Goal: Task Accomplishment & Management: Use online tool/utility

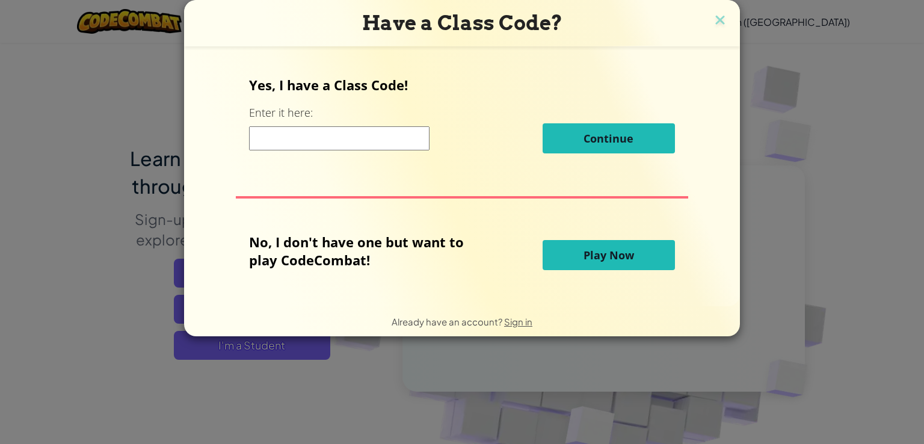
click at [363, 132] on input at bounding box center [339, 138] width 180 height 24
click at [616, 252] on span "Play Now" at bounding box center [608, 255] width 51 height 14
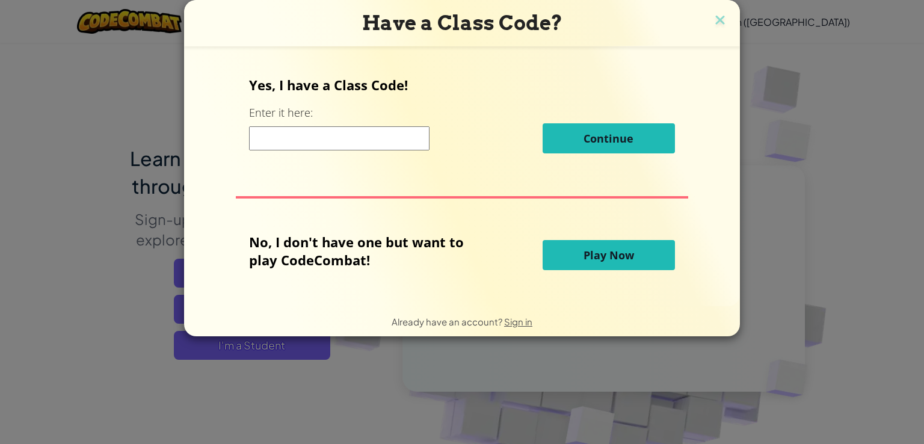
click at [616, 252] on span "Play Now" at bounding box center [608, 255] width 51 height 14
click at [628, 262] on span "Play Now" at bounding box center [608, 255] width 51 height 14
click at [791, 253] on div "Have a Class Code? Yes, I have a Class Code! Enter it here: Continue No, I don'…" at bounding box center [462, 222] width 924 height 444
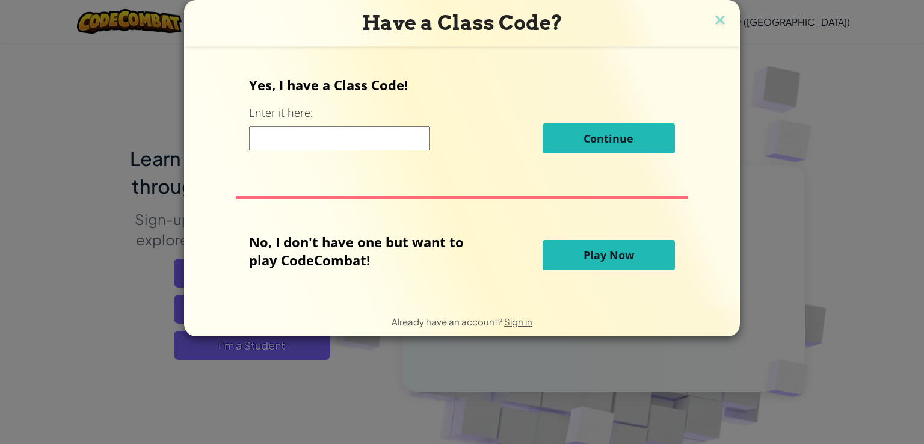
click at [604, 254] on span "Play Now" at bounding box center [608, 255] width 51 height 14
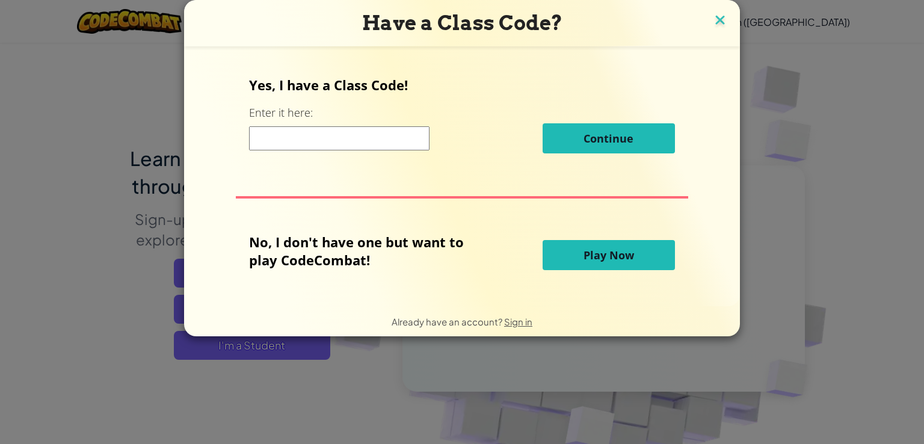
click at [721, 22] on img at bounding box center [720, 21] width 16 height 18
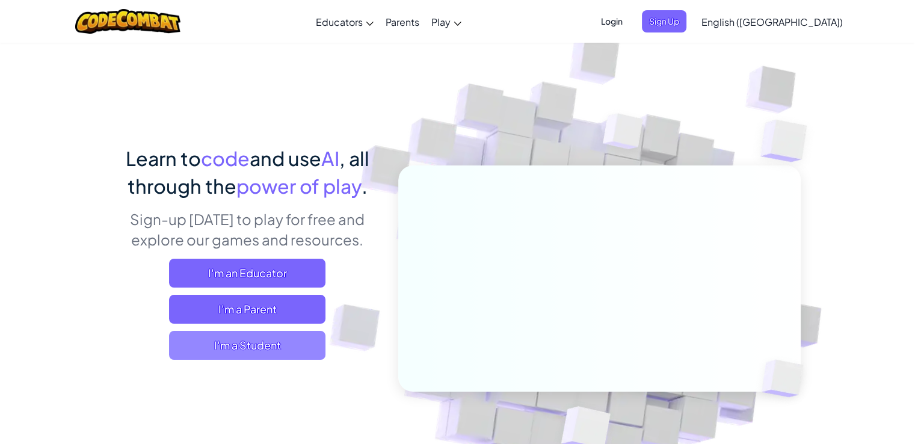
click at [250, 342] on span "I'm a Student" at bounding box center [247, 345] width 156 height 29
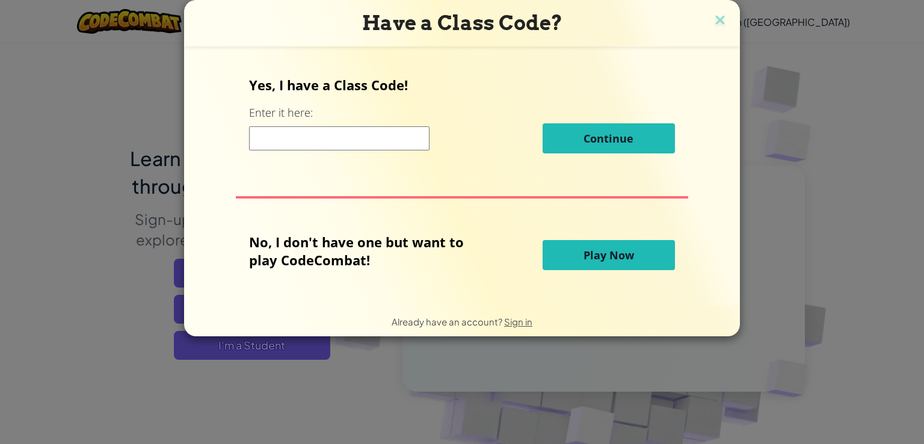
click at [555, 253] on button "Play Now" at bounding box center [608, 255] width 132 height 30
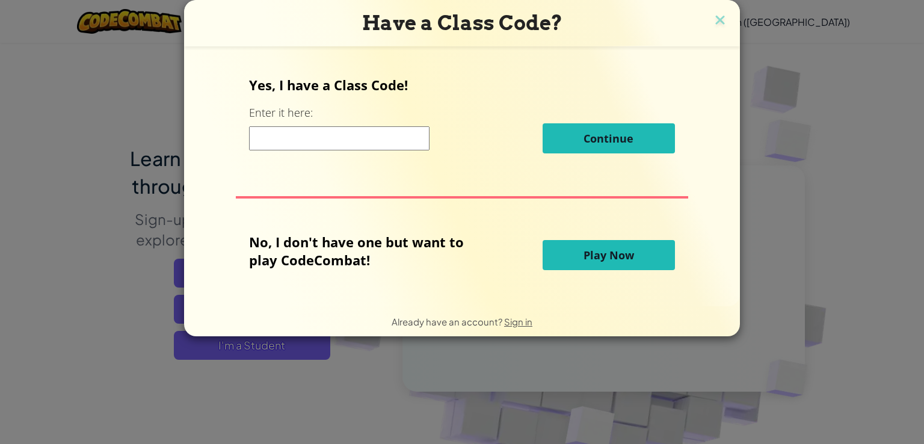
click at [378, 139] on input at bounding box center [339, 138] width 180 height 24
click at [579, 241] on button "Play Now" at bounding box center [608, 255] width 132 height 30
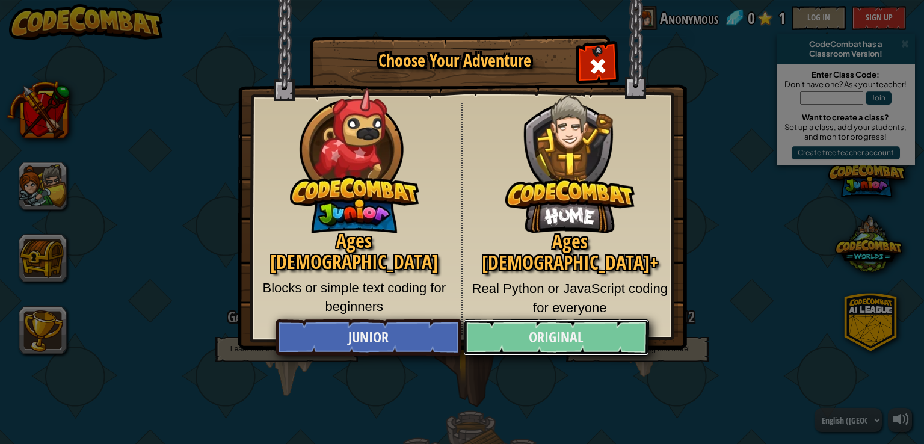
click at [546, 339] on link "Original" at bounding box center [555, 337] width 185 height 36
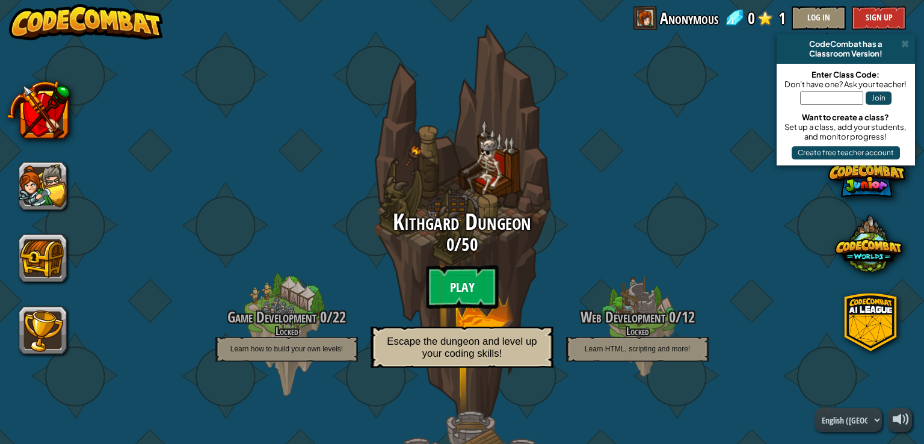
click at [452, 274] on btn "Play" at bounding box center [462, 286] width 72 height 43
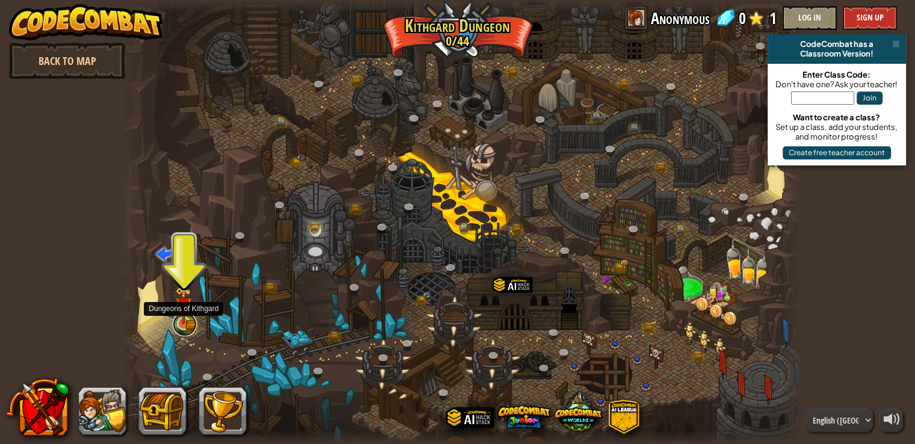
click at [183, 326] on link at bounding box center [185, 324] width 24 height 24
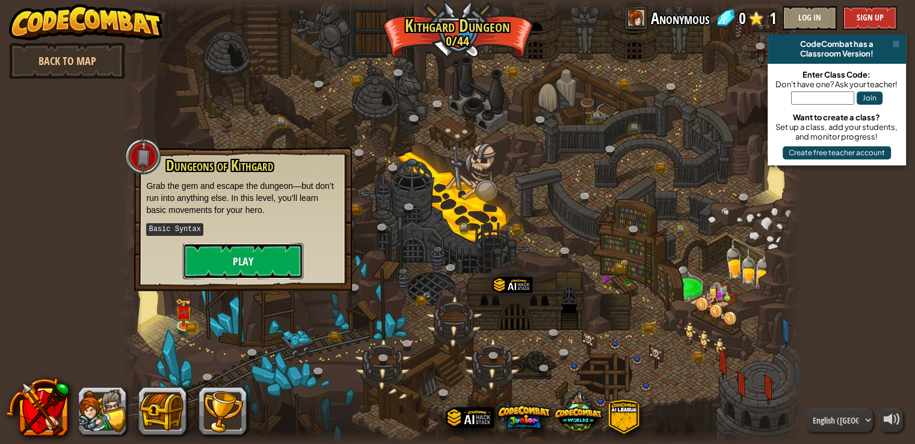
click at [230, 263] on button "Play" at bounding box center [243, 261] width 120 height 36
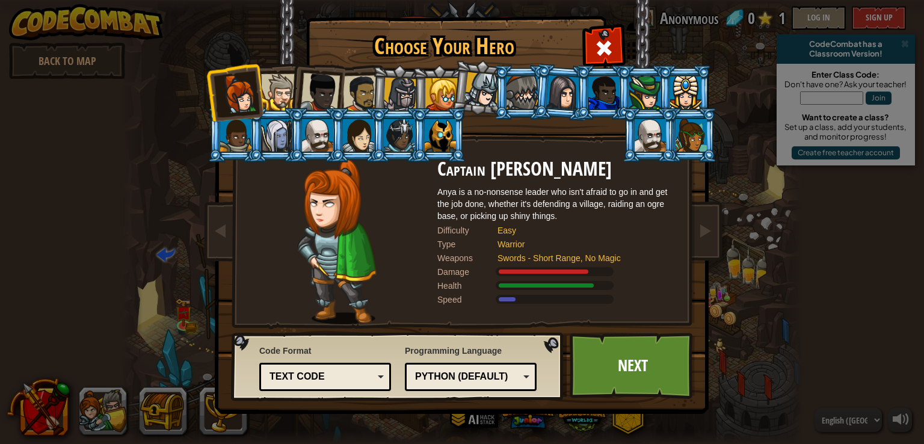
click at [281, 105] on div at bounding box center [279, 92] width 37 height 37
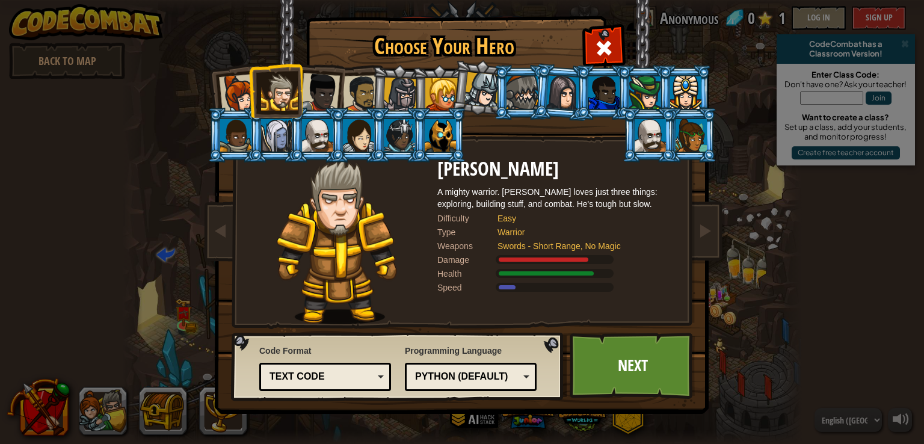
click at [373, 376] on div "Text code" at bounding box center [321, 377] width 104 height 14
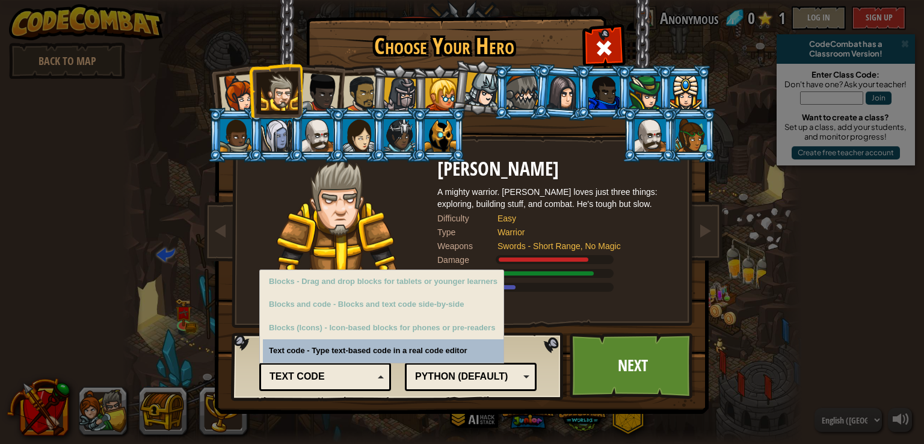
click at [373, 376] on div "Text code" at bounding box center [321, 377] width 104 height 14
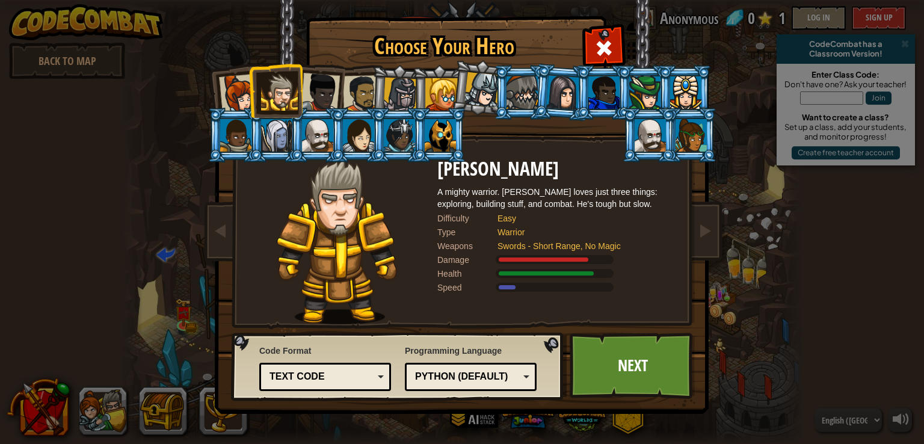
click at [512, 104] on div at bounding box center [521, 92] width 31 height 32
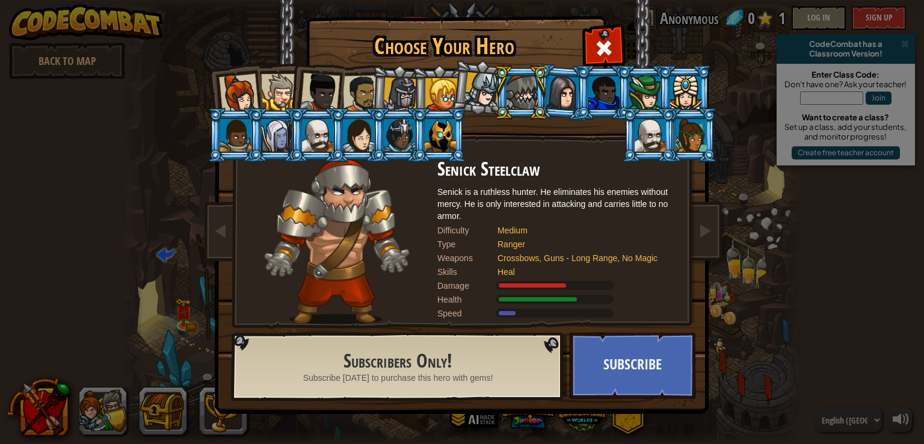
click at [647, 130] on div at bounding box center [649, 135] width 31 height 32
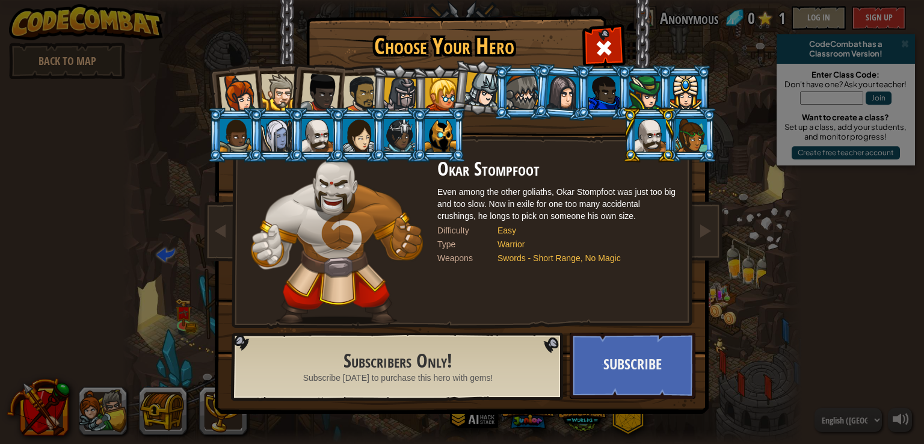
click at [437, 138] on div at bounding box center [439, 135] width 31 height 32
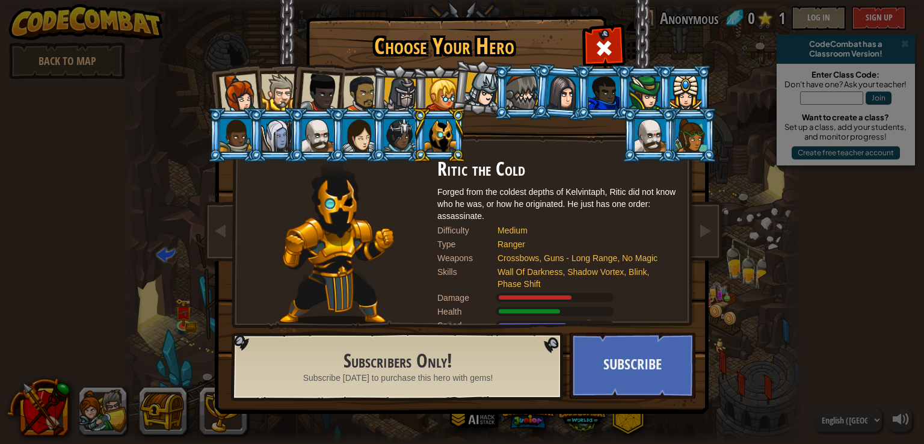
click at [385, 88] on div at bounding box center [400, 95] width 34 height 34
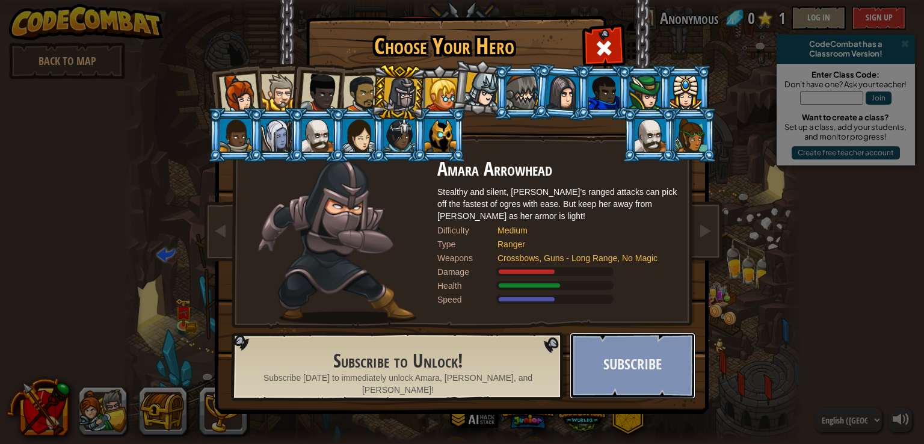
click at [600, 346] on button "Subscribe" at bounding box center [632, 365] width 126 height 66
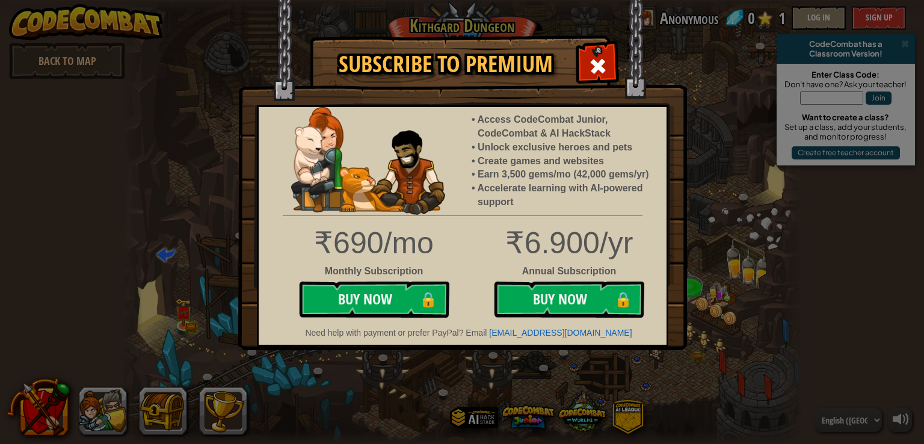
click at [596, 63] on span at bounding box center [597, 66] width 19 height 19
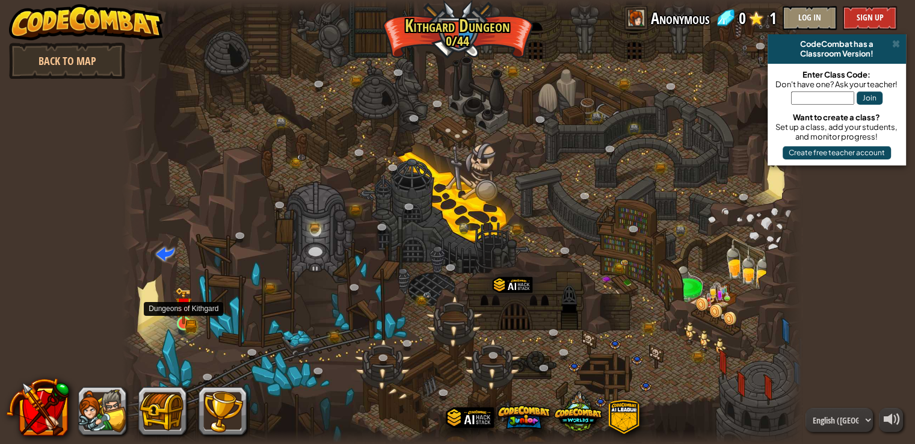
click at [188, 323] on img at bounding box center [183, 305] width 17 height 37
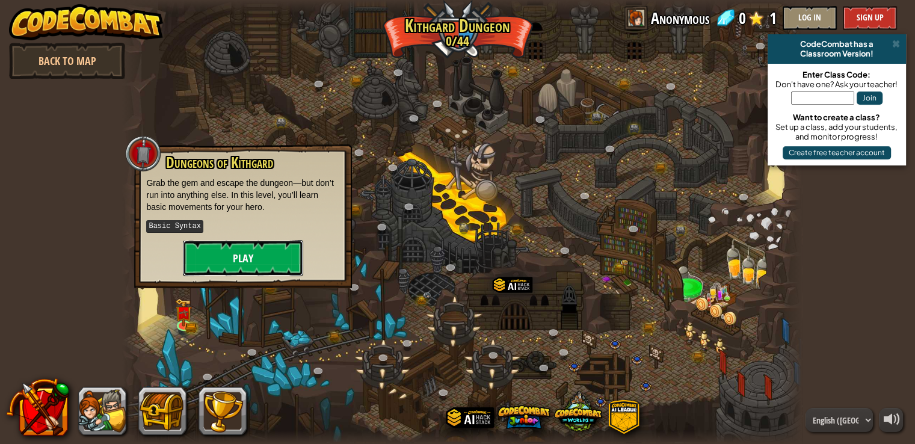
click at [237, 262] on button "Play" at bounding box center [243, 258] width 120 height 36
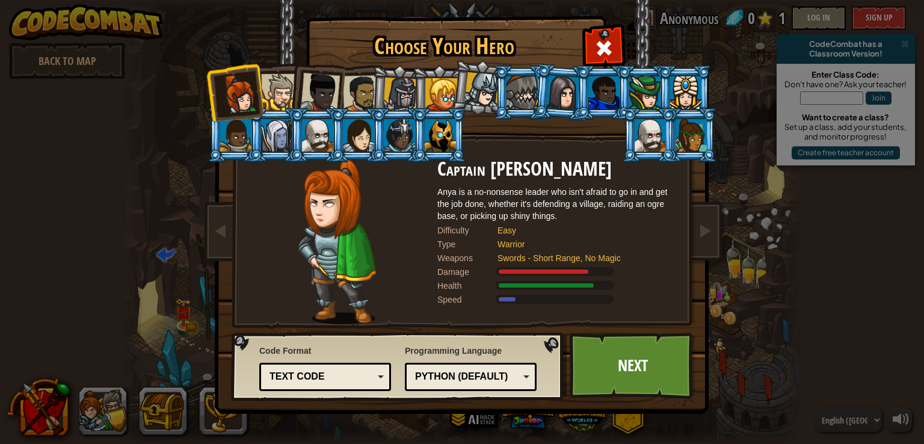
click at [275, 85] on div at bounding box center [279, 92] width 37 height 37
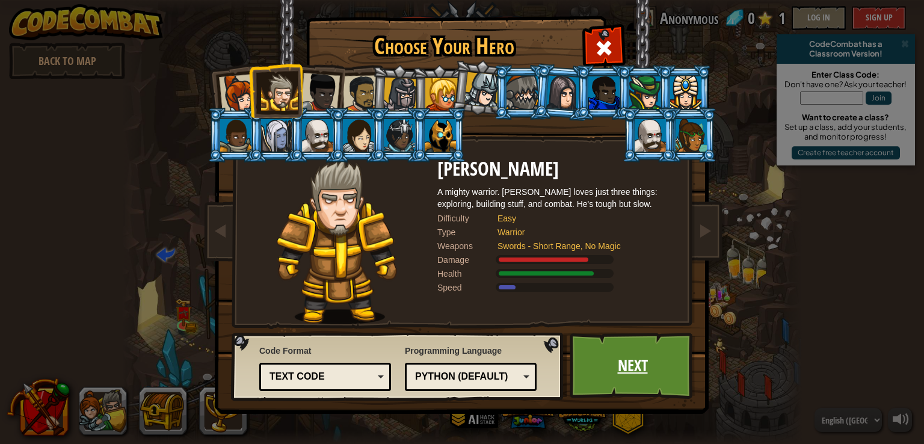
click at [637, 381] on link "Next" at bounding box center [632, 365] width 126 height 66
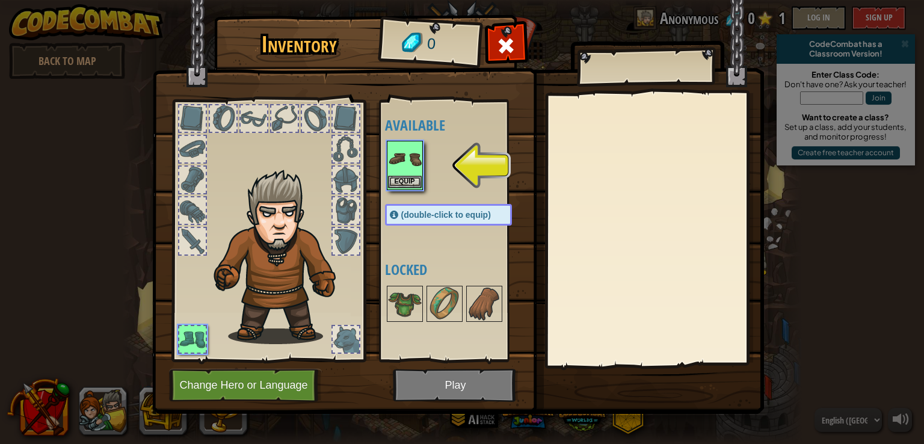
click at [411, 171] on img at bounding box center [405, 159] width 34 height 34
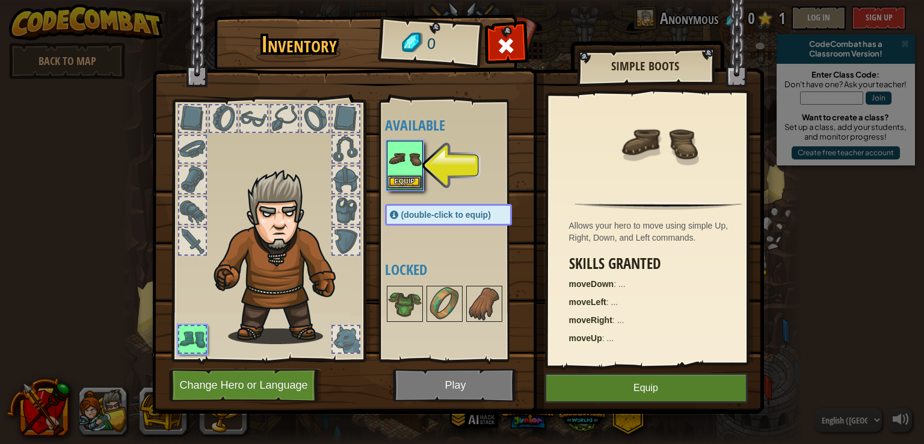
click at [411, 171] on img at bounding box center [405, 159] width 34 height 34
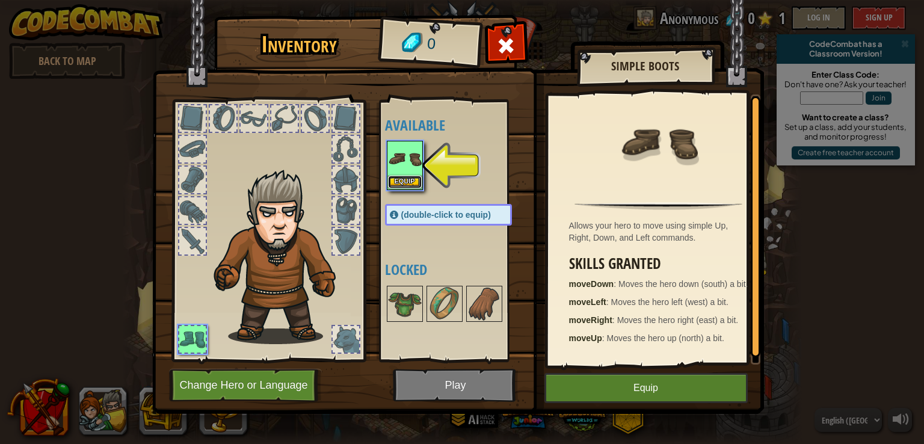
click at [411, 182] on button "Equip" at bounding box center [405, 182] width 34 height 13
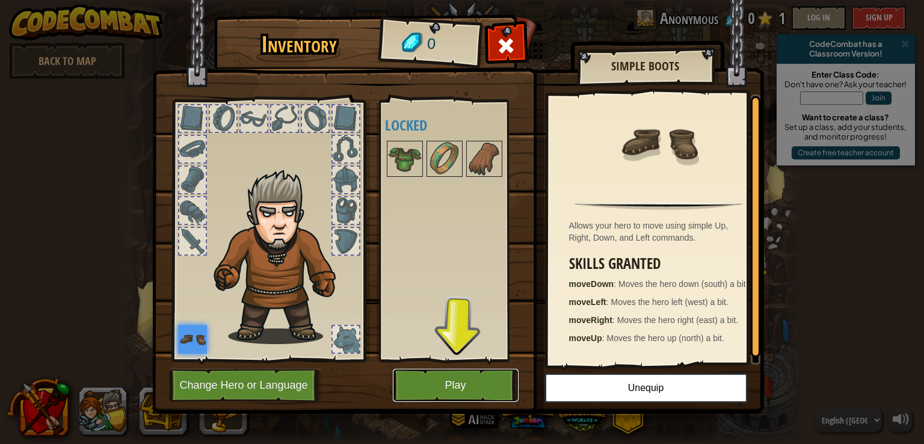
click at [443, 385] on button "Play" at bounding box center [456, 385] width 126 height 33
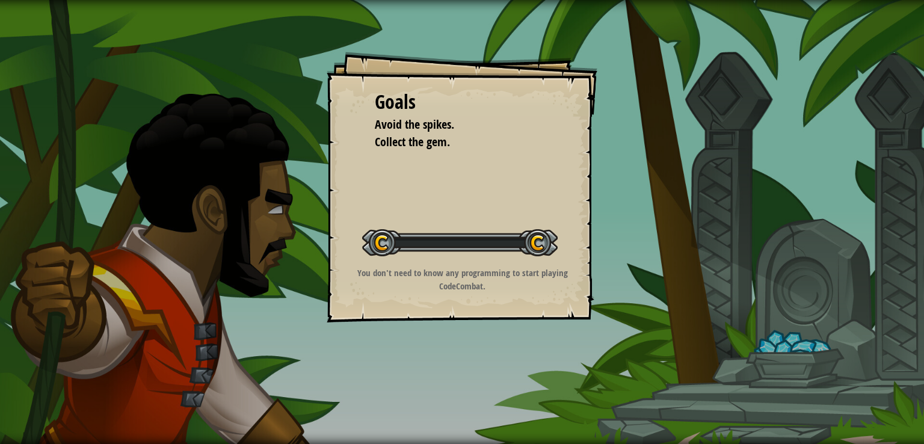
drag, startPoint x: 384, startPoint y: 236, endPoint x: 534, endPoint y: 243, distance: 150.5
click at [534, 243] on div at bounding box center [459, 242] width 195 height 27
click at [412, 245] on div at bounding box center [459, 242] width 195 height 27
drag, startPoint x: 412, startPoint y: 245, endPoint x: 468, endPoint y: 244, distance: 55.3
click at [468, 244] on div at bounding box center [459, 242] width 195 height 27
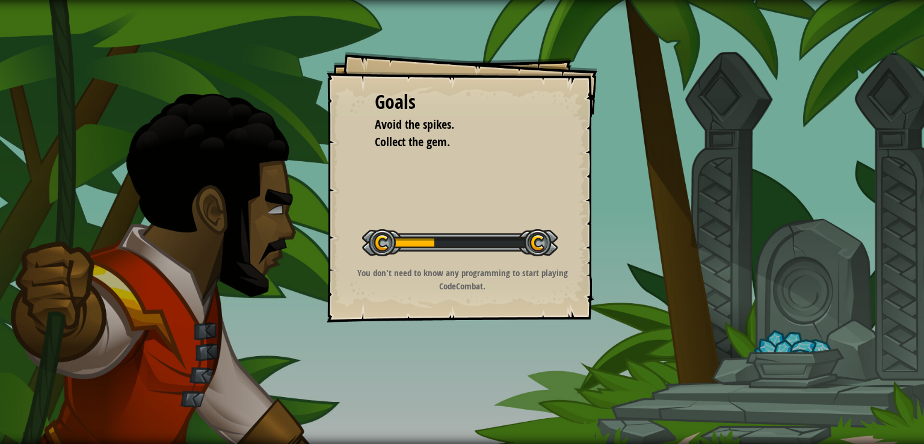
click at [468, 244] on div at bounding box center [459, 242] width 195 height 27
click at [488, 244] on div at bounding box center [459, 242] width 195 height 27
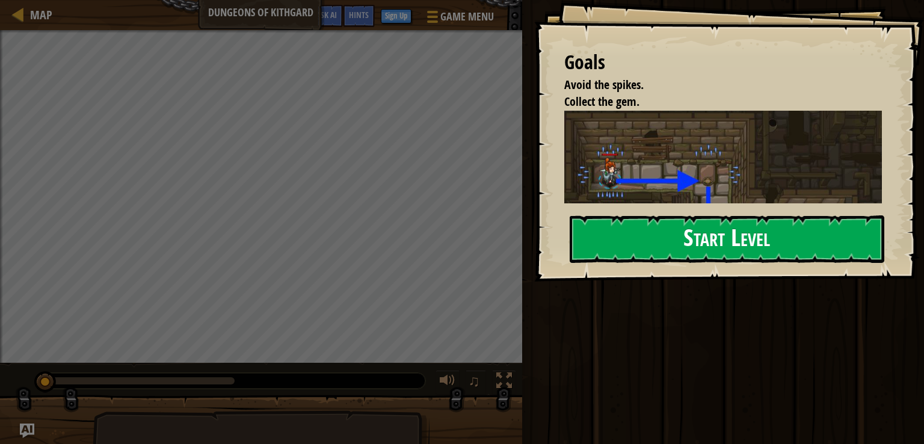
click at [655, 232] on button "Start Level" at bounding box center [726, 238] width 314 height 47
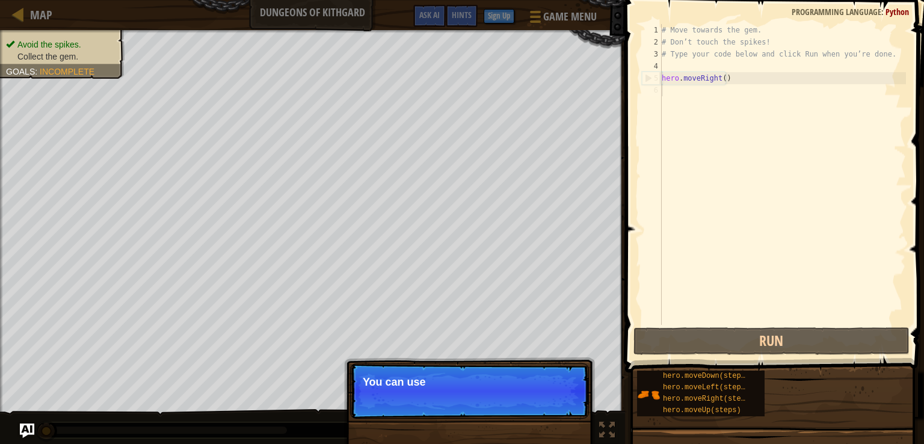
click at [551, 397] on p "Skip (esc) Continue You can use" at bounding box center [469, 390] width 239 height 55
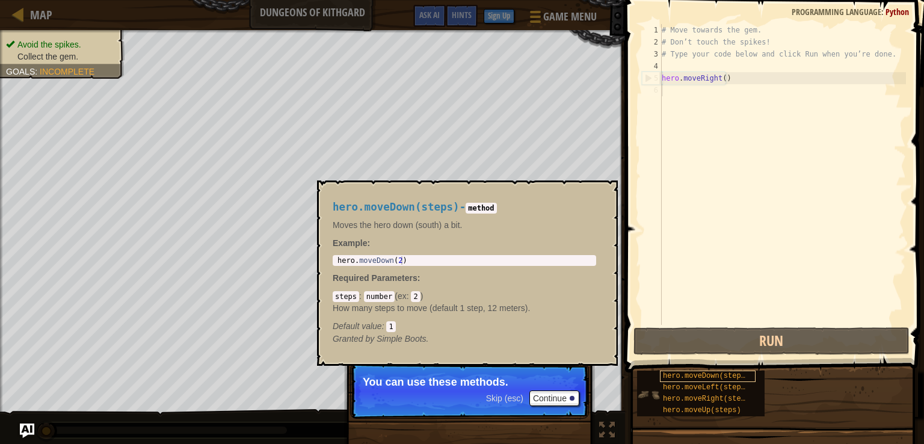
scroll to position [5, 0]
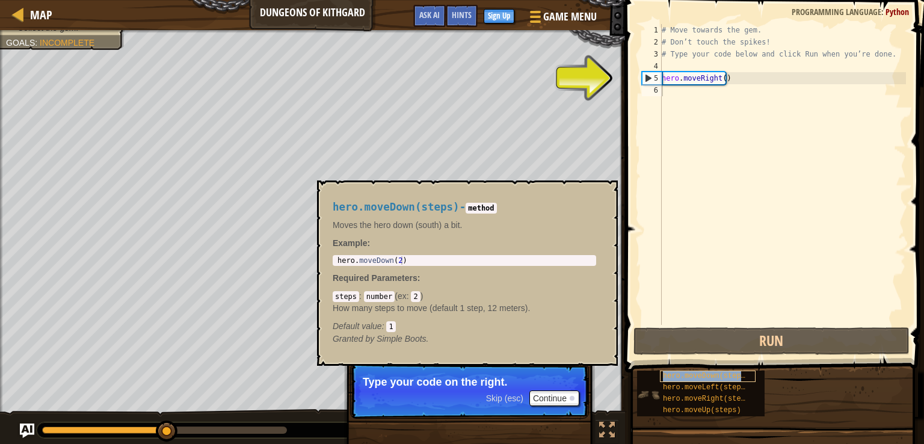
click at [664, 378] on span "hero.moveDown(steps)" at bounding box center [706, 376] width 87 height 8
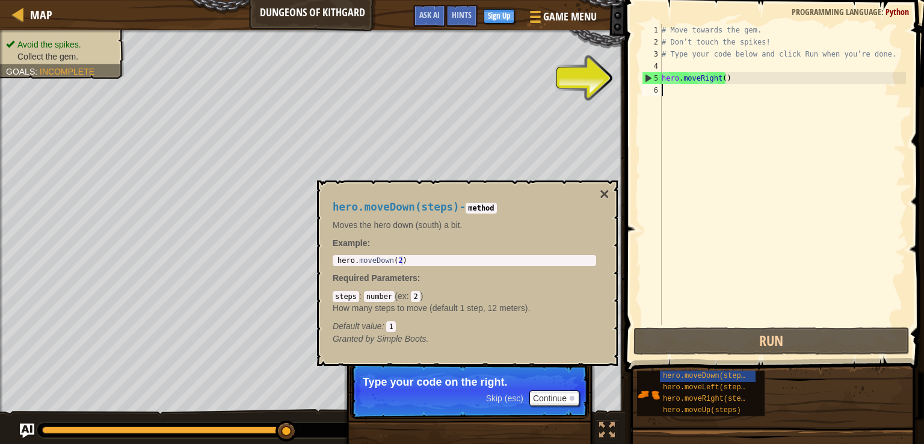
click at [677, 79] on div "# Move towards the gem. # Don’t touch the spikes! # Type your code below and cl…" at bounding box center [782, 186] width 247 height 325
type textarea "hero.moveRight()"
click at [662, 90] on div "# Move towards the gem. # Don’t touch the spikes! # Type your code below and cl…" at bounding box center [782, 186] width 247 height 325
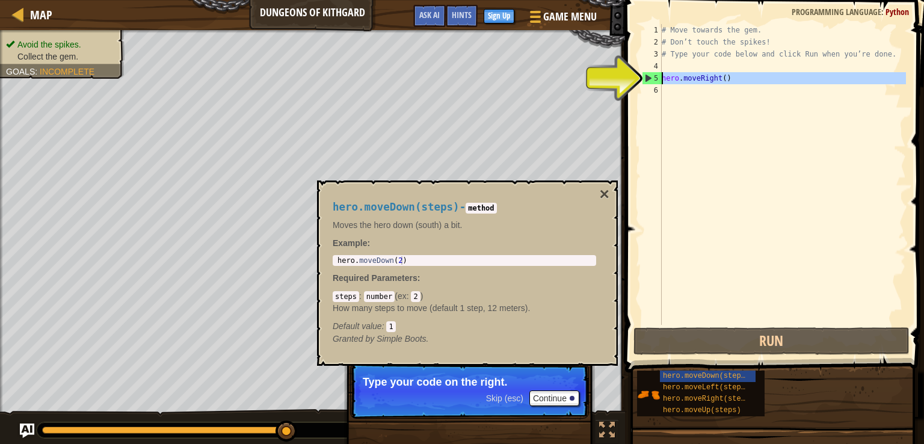
click at [646, 73] on div "5" at bounding box center [651, 78] width 19 height 12
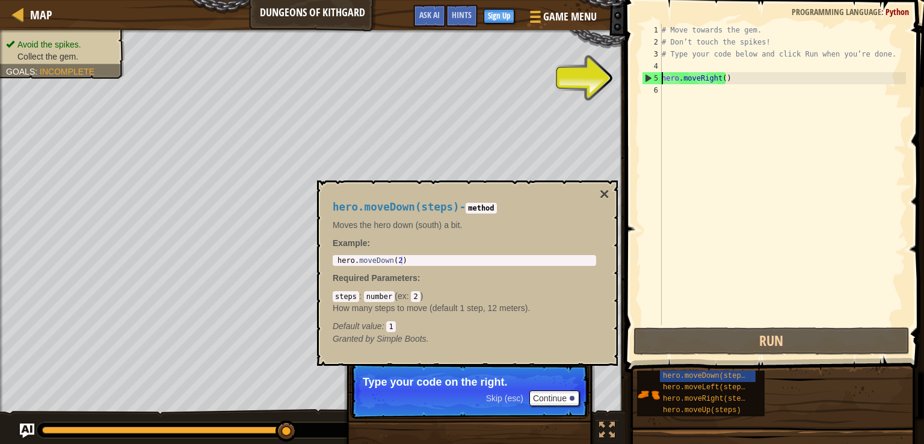
click at [646, 78] on div "5" at bounding box center [651, 78] width 19 height 12
type textarea "hero.moveRight()"
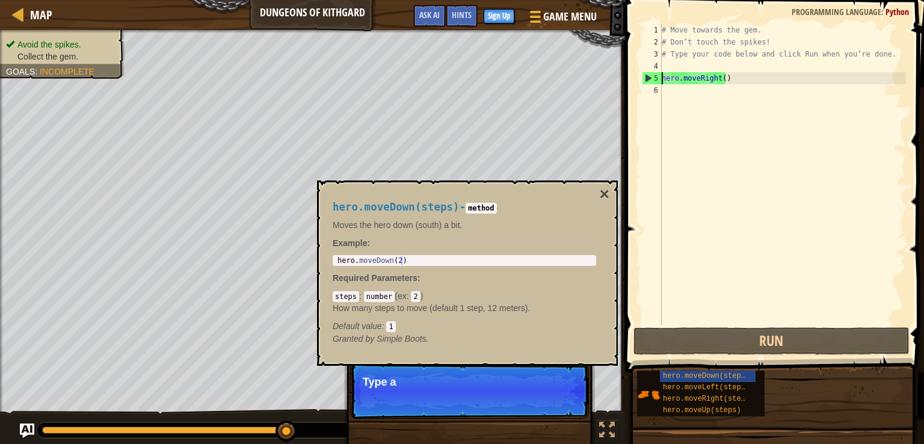
click at [709, 83] on div "# Move towards the gem. # Don’t touch the spikes! # Type your code below and cl…" at bounding box center [782, 186] width 247 height 325
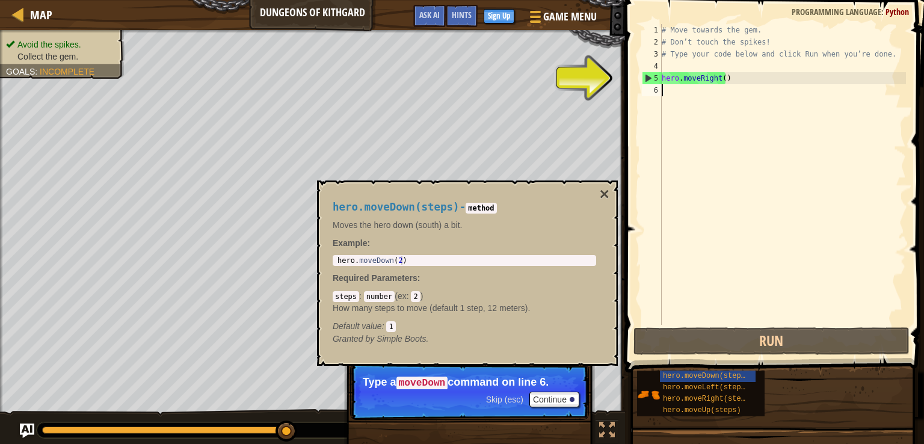
click at [692, 90] on div "# Move towards the gem. # Don’t touch the spikes! # Type your code below and cl…" at bounding box center [782, 186] width 247 height 325
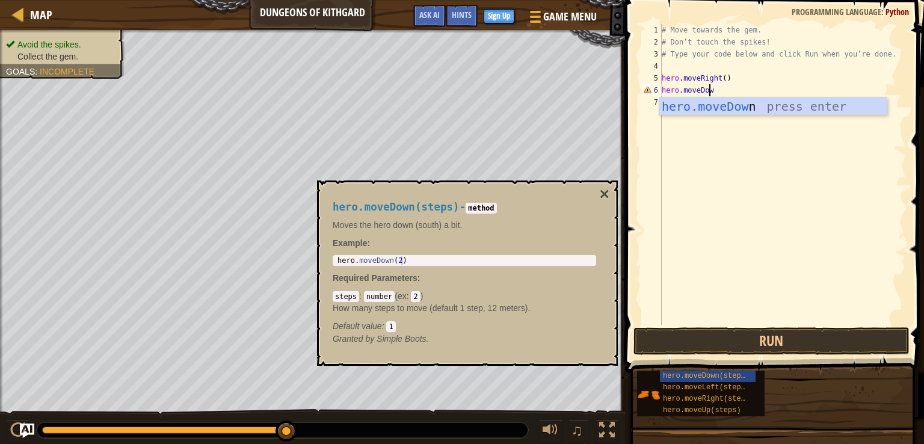
scroll to position [5, 3]
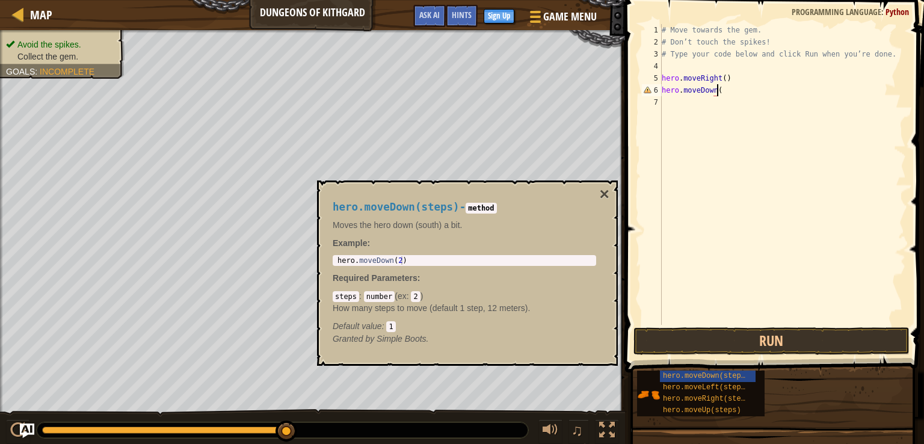
type textarea "hero.moveDown()"
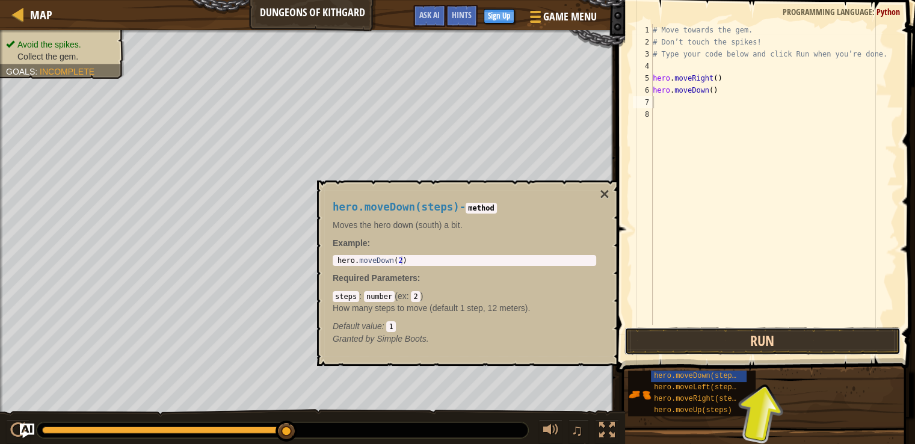
click at [821, 337] on button "Run" at bounding box center [762, 341] width 276 height 28
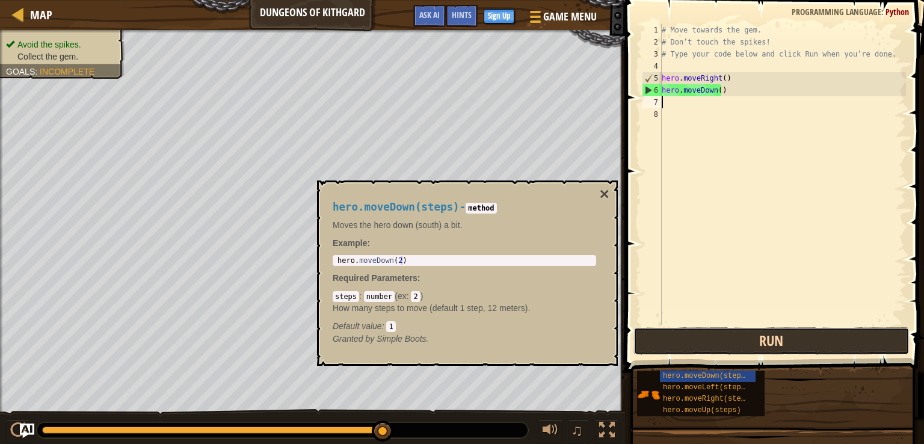
click at [754, 350] on button "Run" at bounding box center [771, 341] width 276 height 28
click at [754, 347] on button "Run" at bounding box center [771, 341] width 276 height 28
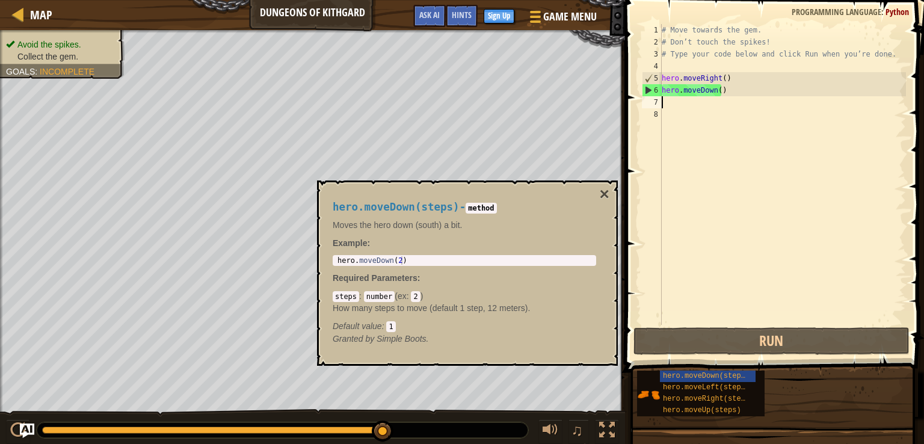
click at [669, 102] on div "# Move towards the gem. # Don’t touch the spikes! # Type your code below and cl…" at bounding box center [782, 186] width 247 height 325
click at [604, 193] on button "×" at bounding box center [604, 194] width 10 height 17
